Goal: Information Seeking & Learning: Stay updated

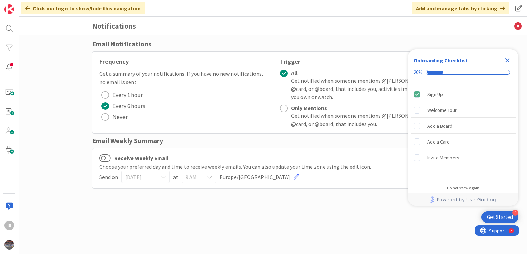
click at [507, 59] on icon "Close Checklist" at bounding box center [507, 60] width 8 height 8
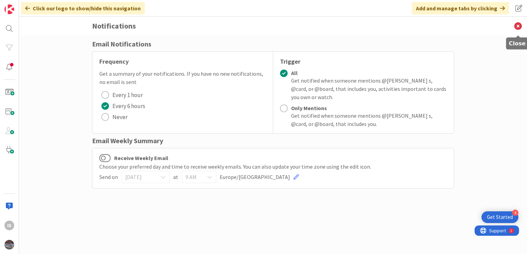
click at [522, 28] on icon at bounding box center [518, 26] width 18 height 19
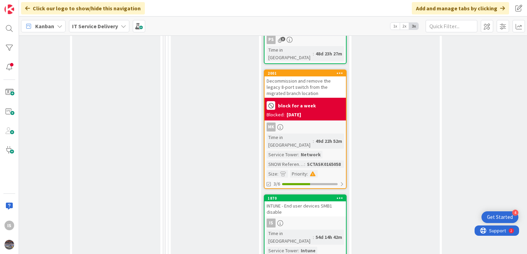
scroll to position [1034, 313]
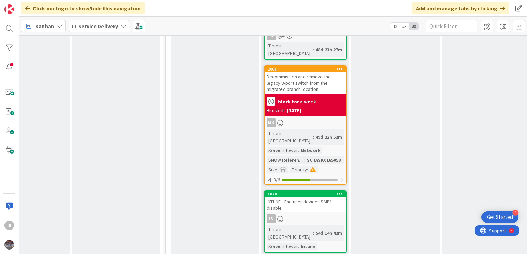
click at [297, 198] on div "INTUNE - End user devices SMB1 disable" at bounding box center [304, 205] width 81 height 15
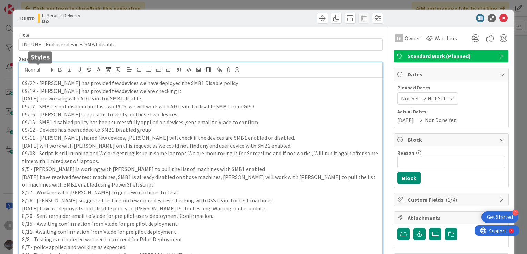
click at [22, 70] on div "IS Ilayaraja s just joined 09/22 - Vlade has provided few devices we have deplo…" at bounding box center [201, 176] width 364 height 228
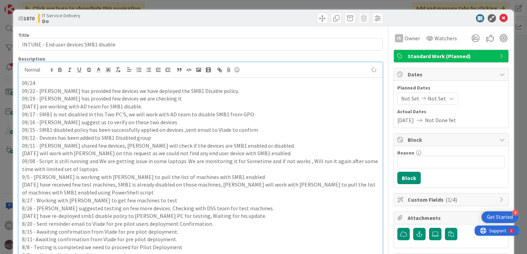
click at [40, 81] on p "09/24" at bounding box center [200, 83] width 357 height 8
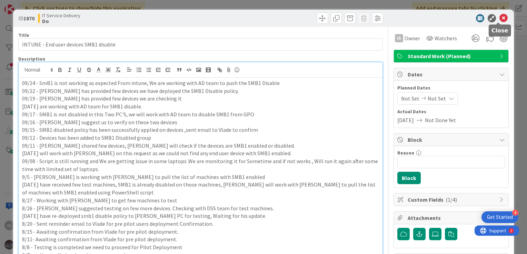
click at [499, 19] on icon at bounding box center [503, 18] width 8 height 8
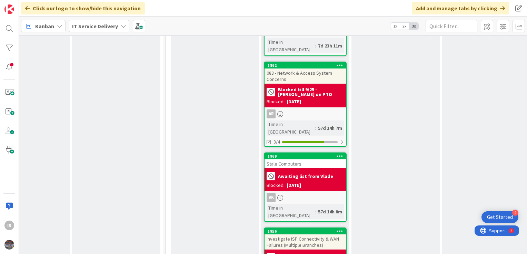
scroll to position [1323, 313]
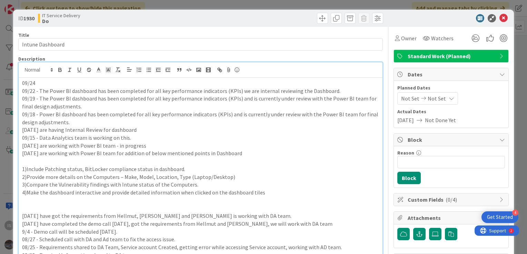
click at [37, 85] on p "09/24" at bounding box center [200, 83] width 357 height 8
click at [152, 84] on p "09/24 - Yesterday we had internal review call, Adding few KPI's" at bounding box center [200, 83] width 357 height 8
click at [172, 83] on p "09/24 - Yesterday we had internal review call, Adding few KPI's" at bounding box center [200, 83] width 357 height 8
click at [499, 21] on icon at bounding box center [503, 18] width 8 height 8
